Goal: Information Seeking & Learning: Learn about a topic

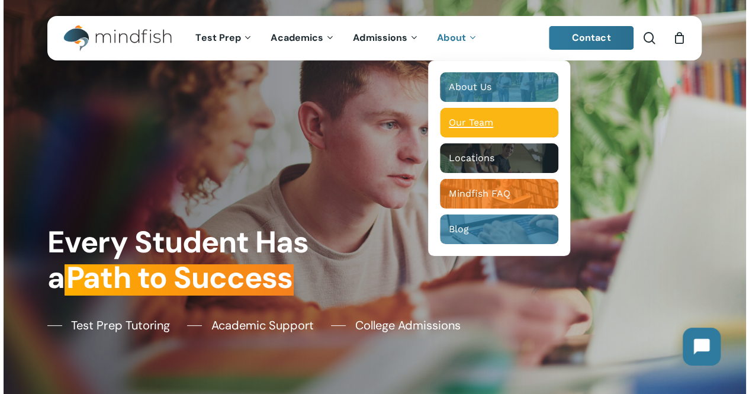
click at [459, 123] on span "Our Team" at bounding box center [471, 122] width 44 height 11
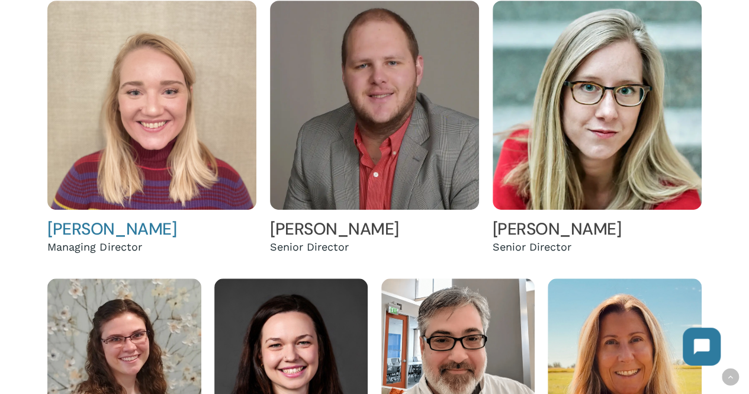
scroll to position [296, 0]
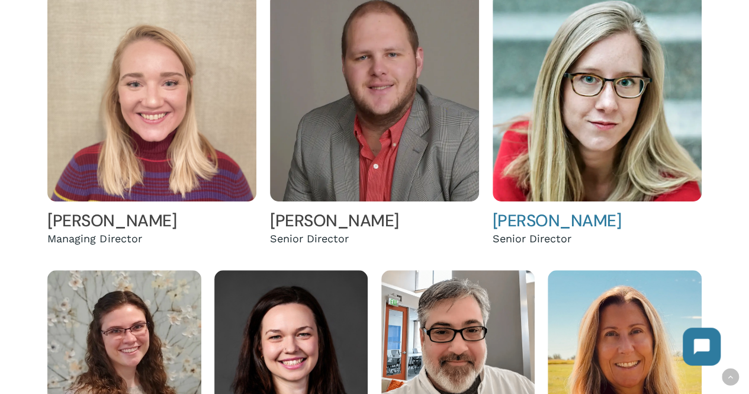
click at [548, 223] on link "Helen Terndrup" at bounding box center [557, 221] width 129 height 22
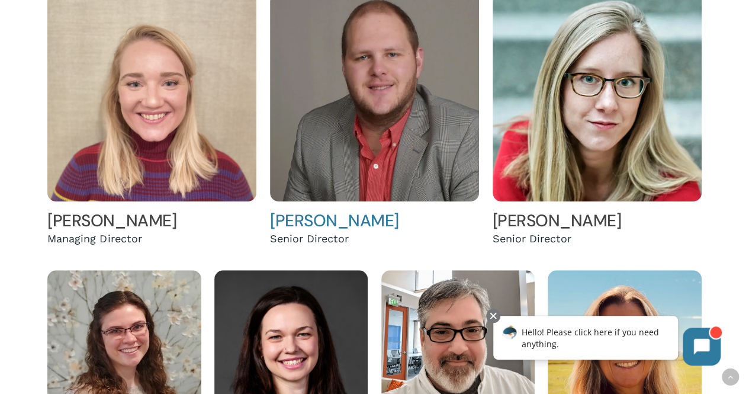
click at [315, 127] on img at bounding box center [374, 96] width 209 height 209
click at [144, 151] on img at bounding box center [151, 96] width 209 height 209
click at [298, 85] on img at bounding box center [374, 96] width 209 height 209
click at [133, 75] on img at bounding box center [151, 96] width 209 height 209
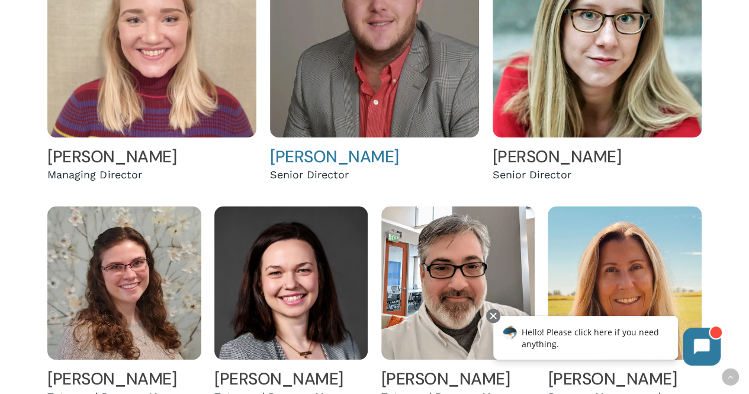
scroll to position [414, 0]
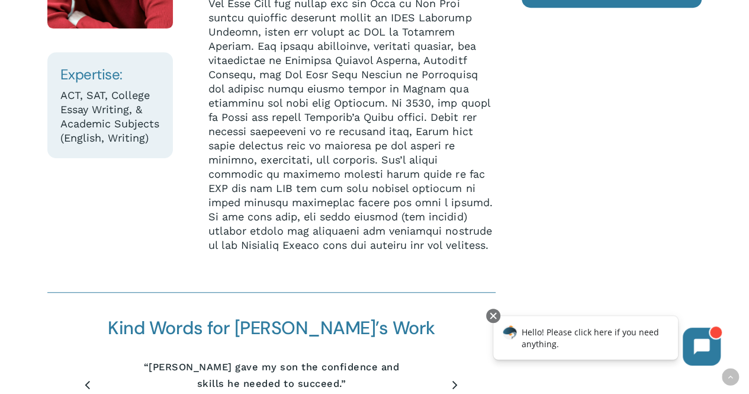
scroll to position [296, 0]
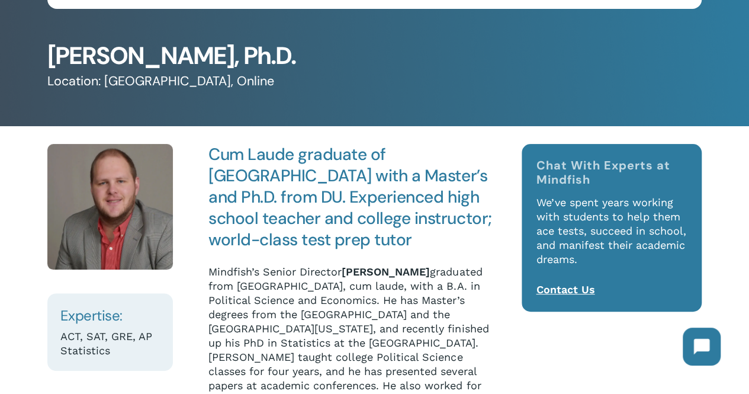
scroll to position [118, 0]
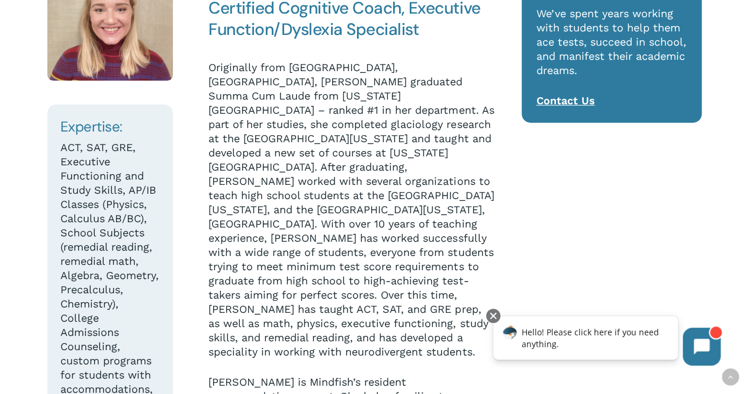
scroll to position [237, 0]
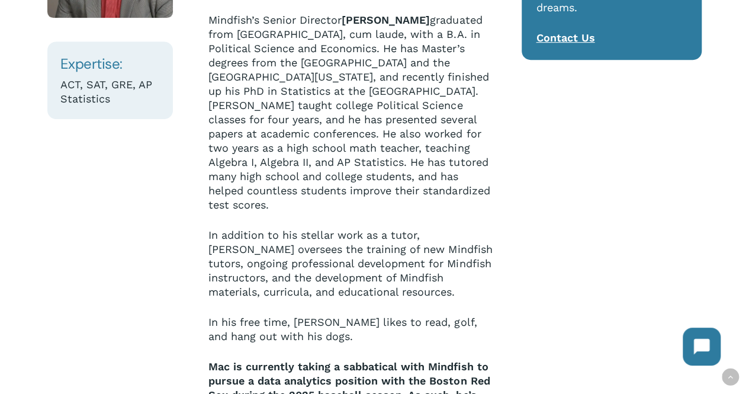
scroll to position [178, 0]
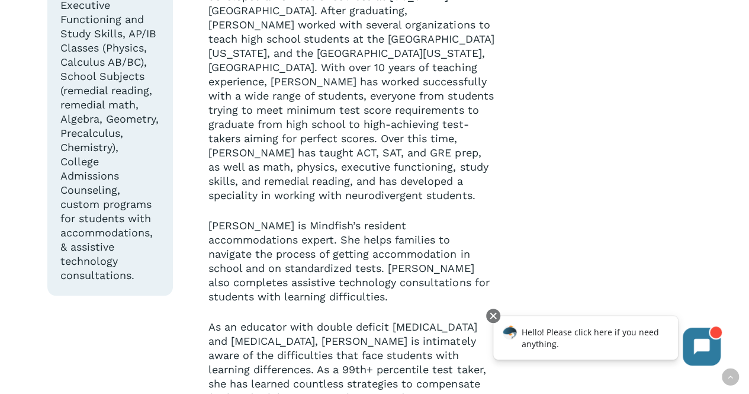
scroll to position [474, 0]
